Goal: Find specific page/section: Find specific page/section

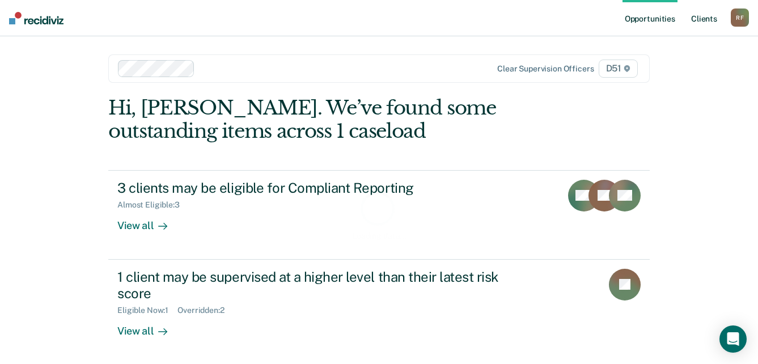
click at [706, 19] on link "Client s" at bounding box center [703, 18] width 31 height 36
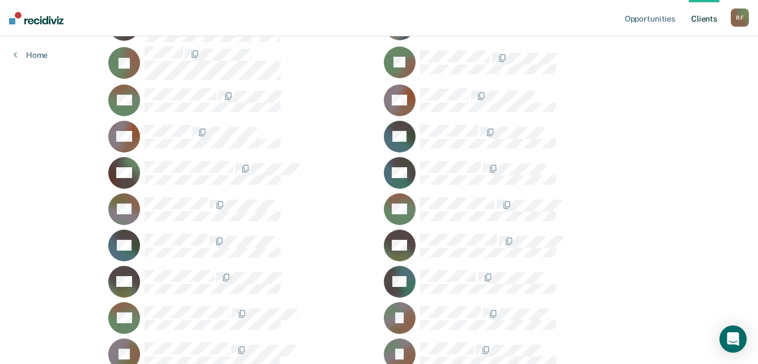
scroll to position [510, 0]
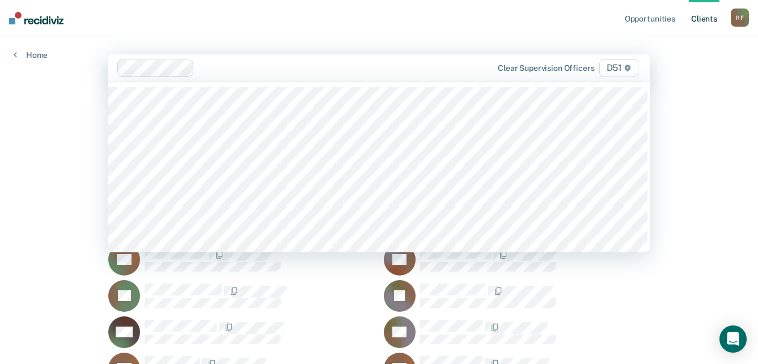
click at [239, 71] on div at bounding box center [340, 67] width 283 height 13
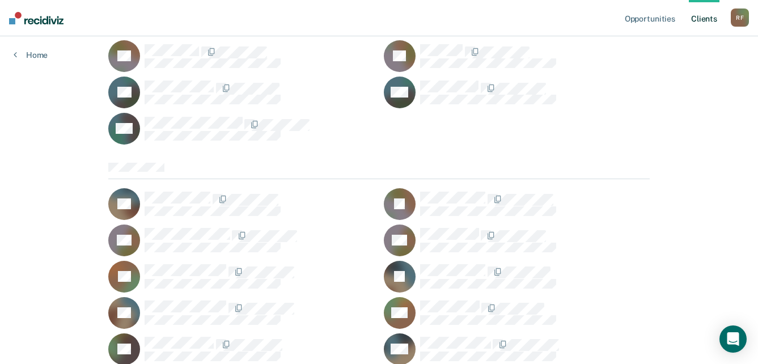
scroll to position [1417, 0]
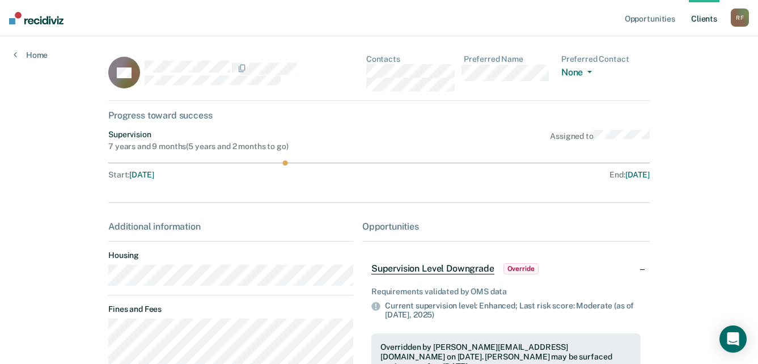
click at [104, 283] on main "CC Contacts Preferred Name Preferred Contact None Call Text Email None Progress…" at bounding box center [379, 318] width 568 height 565
click at [360, 74] on div "CC Contacts Preferred Name Preferred Contact None Call Text Email None" at bounding box center [378, 77] width 541 height 46
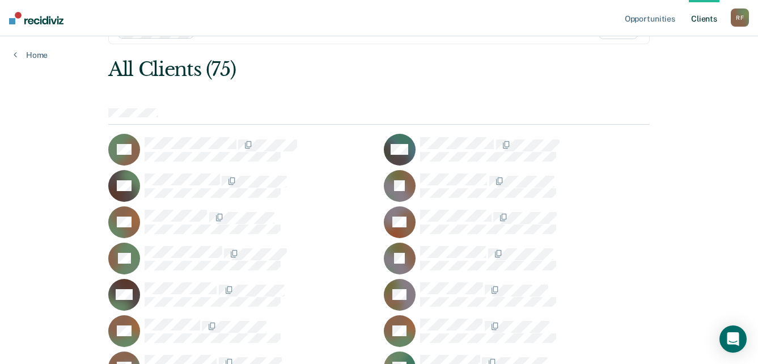
scroll to position [57, 0]
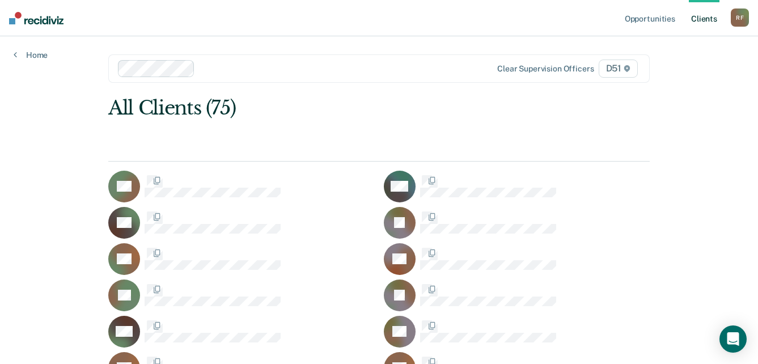
scroll to position [57, 0]
